Goal: Transaction & Acquisition: Purchase product/service

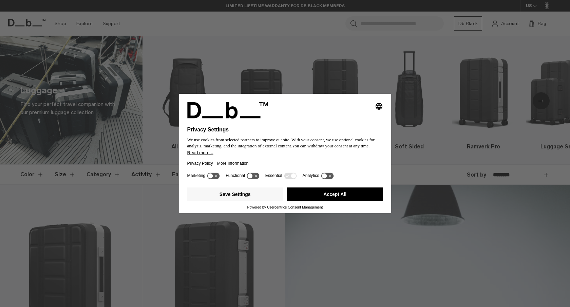
click at [327, 198] on button "Accept All" at bounding box center [335, 194] width 96 height 14
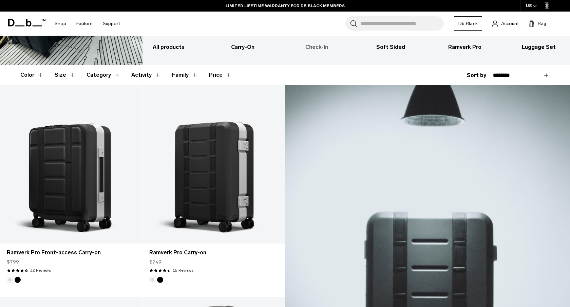
scroll to position [52, 0]
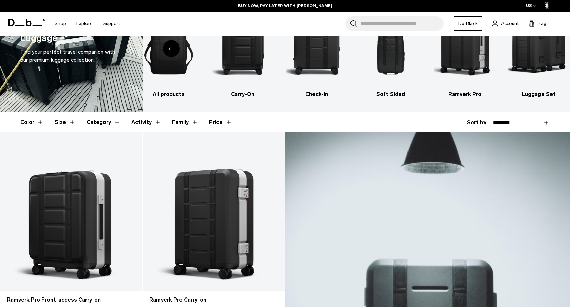
click at [327, 21] on div "Search for Bags, Luggage... Search Close Trending Products All Products Hugger …" at bounding box center [345, 24] width 440 height 24
click at [241, 28] on div "Search for Bags, Luggage... Search Close Trending Products All Products Hugger …" at bounding box center [345, 24] width 440 height 24
